Goal: Task Accomplishment & Management: Use online tool/utility

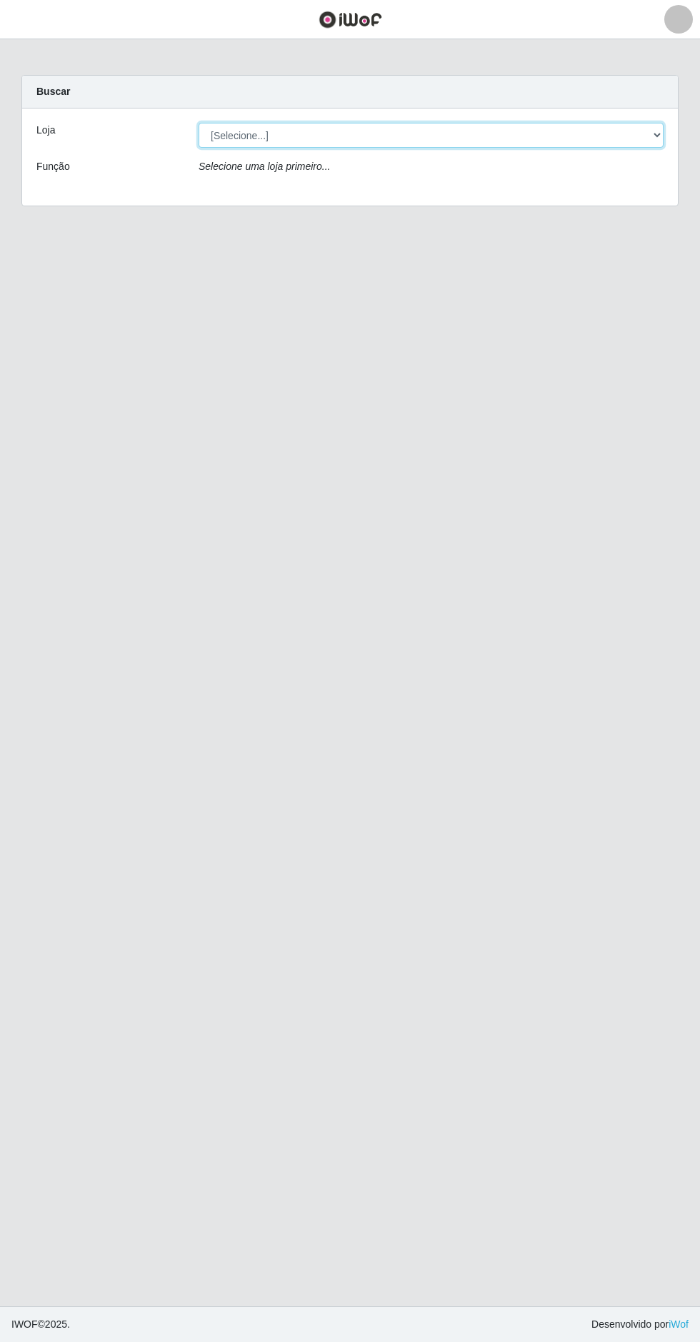
click at [513, 134] on select "[Selecione...] Extrabom - Loja 05 [GEOGRAPHIC_DATA]" at bounding box center [430, 135] width 465 height 25
select select "494"
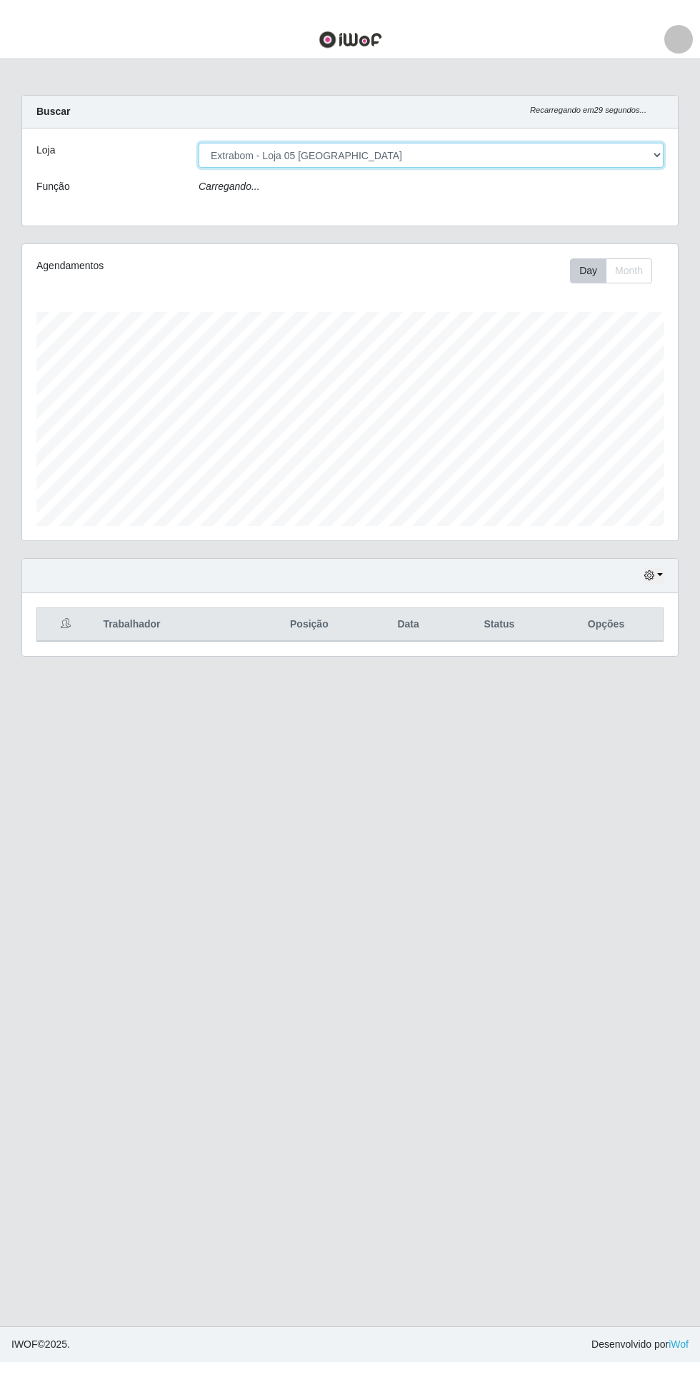
scroll to position [296, 655]
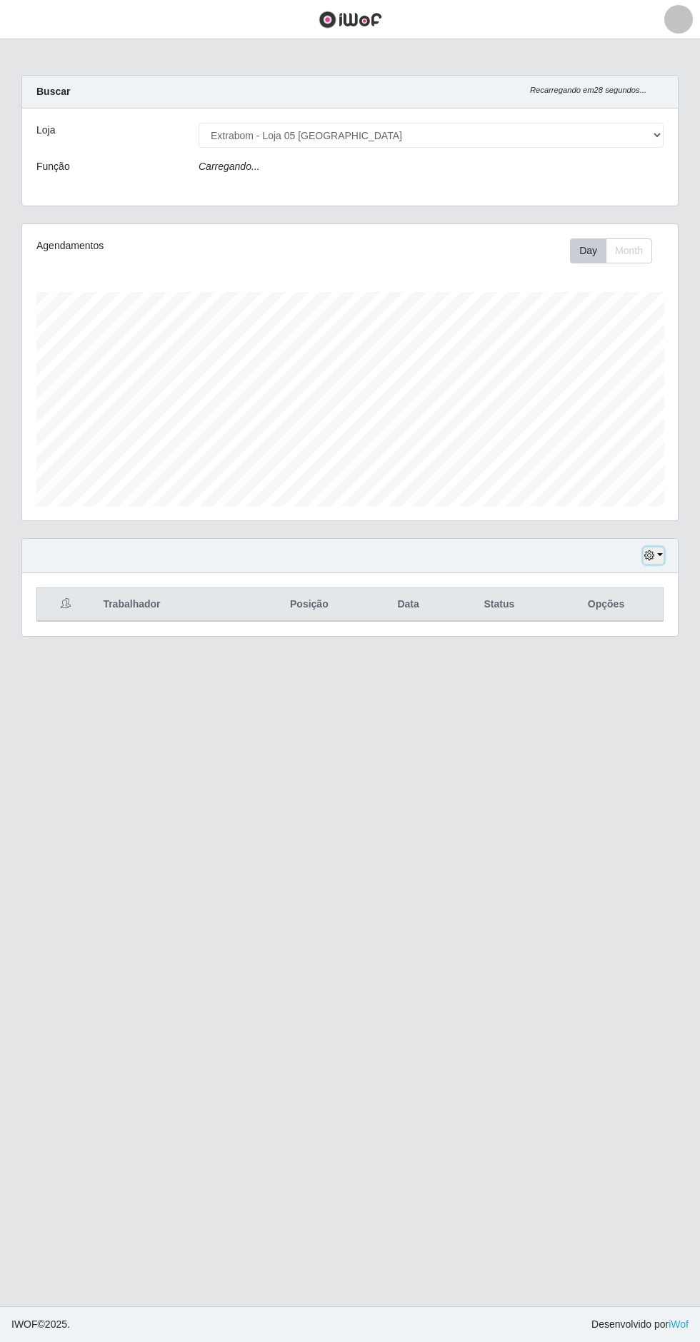
click at [658, 558] on button "button" at bounding box center [653, 556] width 20 height 16
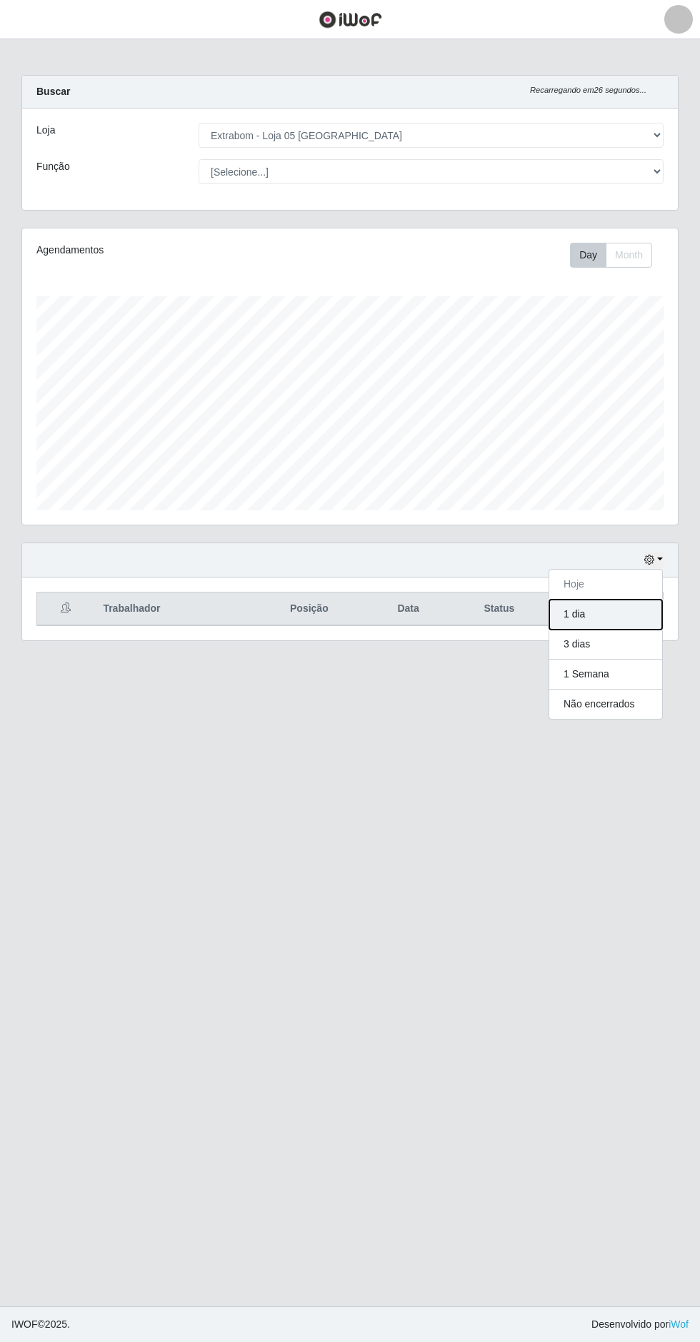
click at [617, 612] on button "1 dia" at bounding box center [605, 615] width 113 height 30
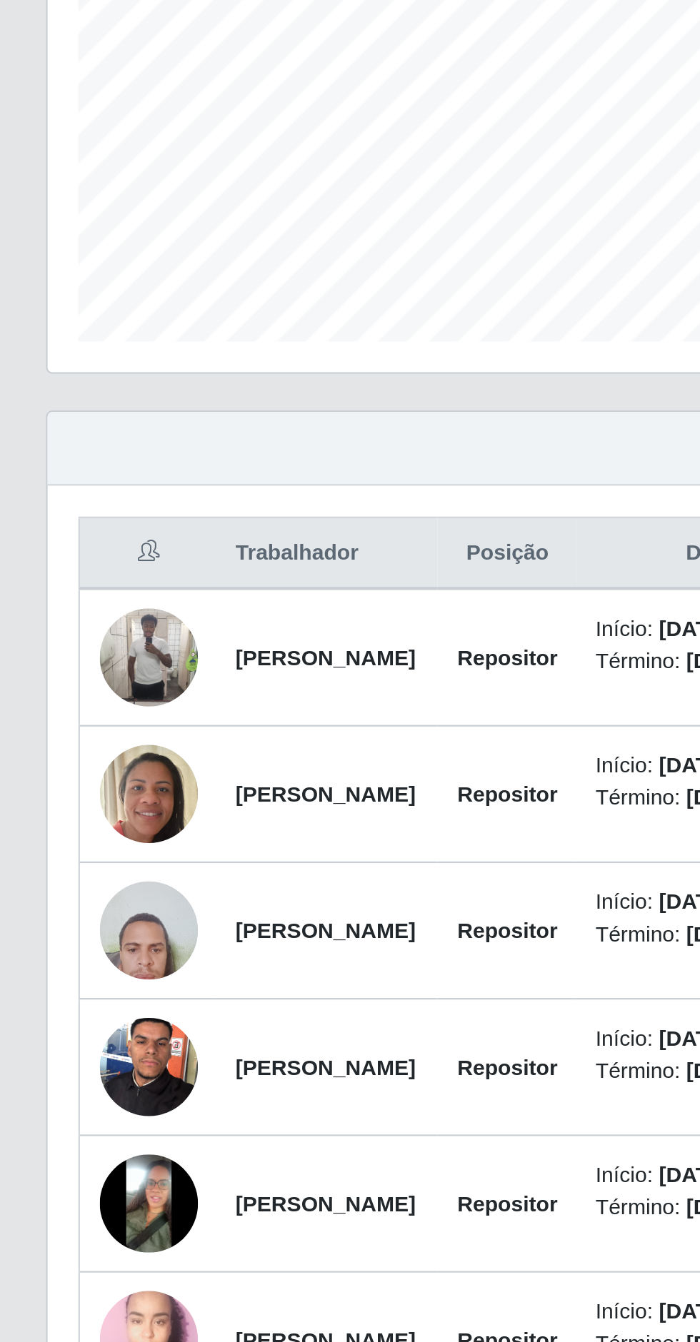
click at [74, 665] on img at bounding box center [69, 658] width 46 height 46
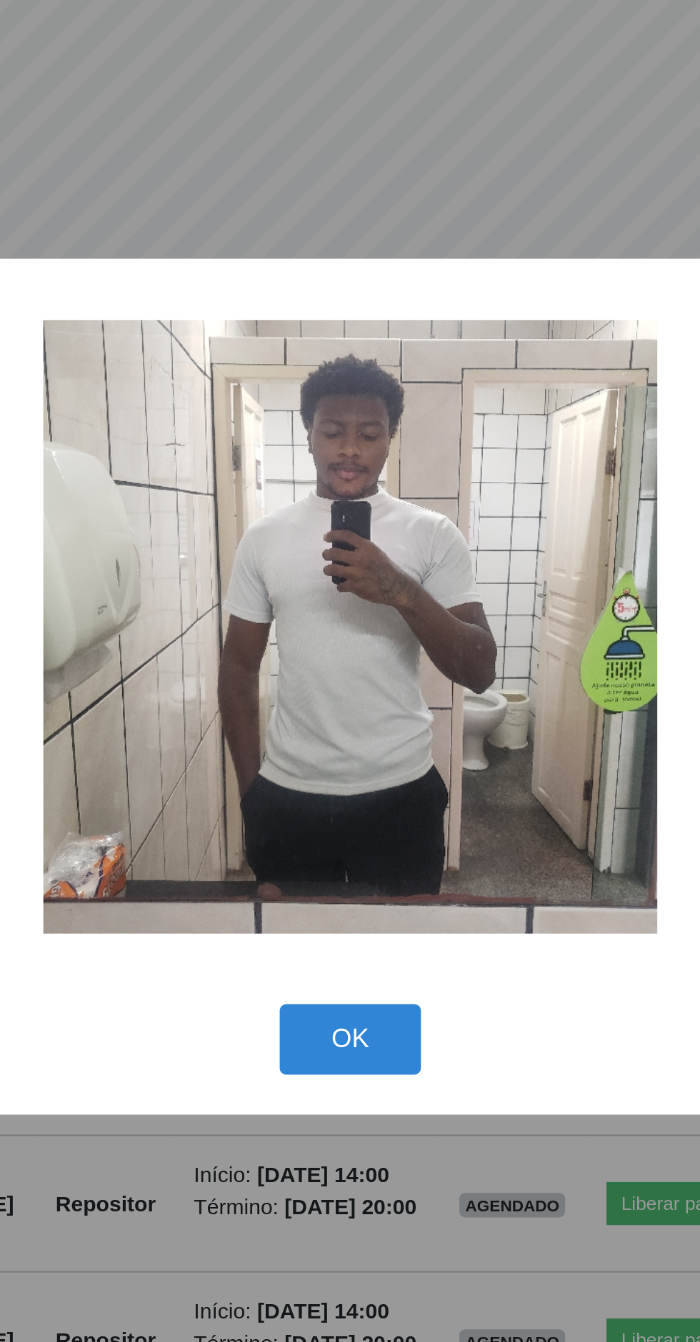
click at [357, 825] on button "OK" at bounding box center [350, 836] width 66 height 34
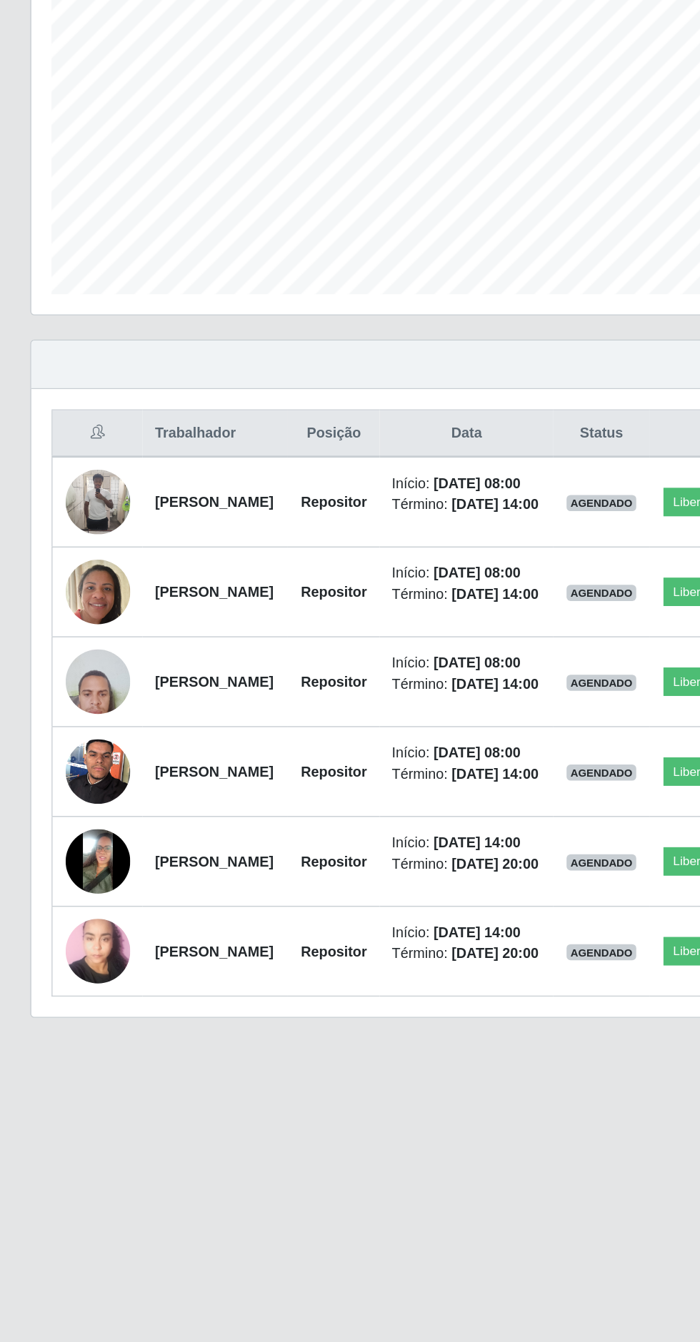
click at [77, 1005] on img at bounding box center [69, 975] width 46 height 61
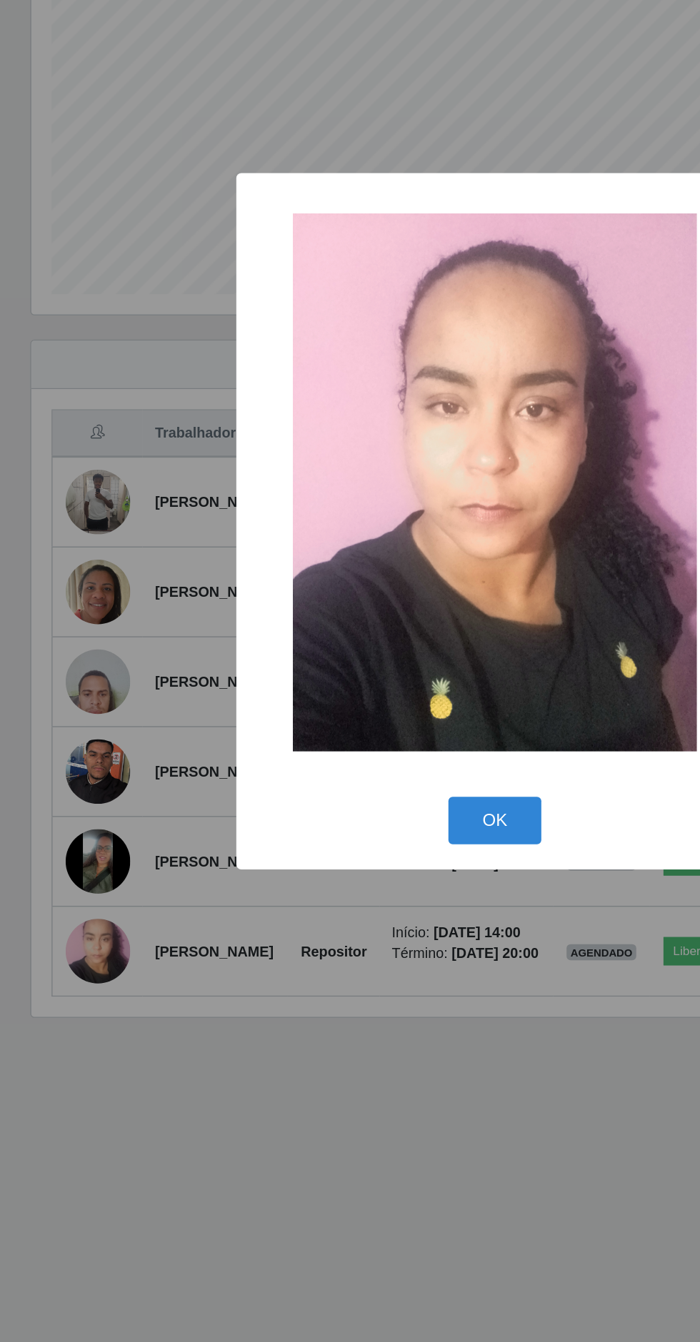
click at [368, 900] on button "OK" at bounding box center [350, 883] width 66 height 34
